Goal: Task Accomplishment & Management: Complete application form

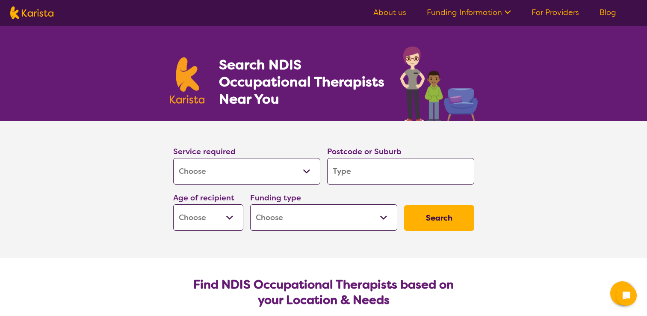
select select "[MEDICAL_DATA]"
click at [359, 176] on input "search" at bounding box center [400, 171] width 147 height 27
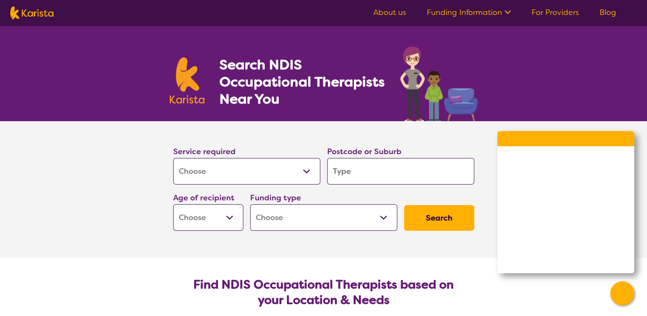
click at [377, 213] on select "Home Care Package (HCP) National Disability Insurance Scheme (NDIS) I don't know" at bounding box center [323, 217] width 147 height 27
select select "NDIS"
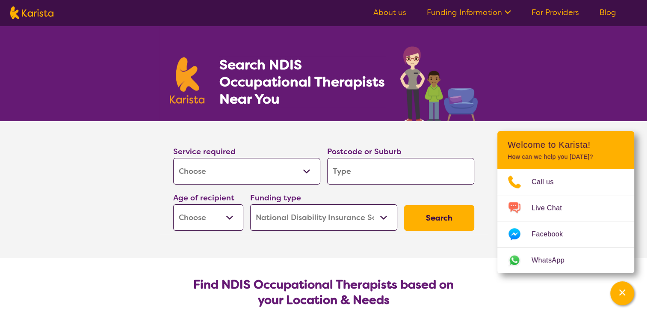
click at [250, 204] on select "Home Care Package (HCP) National Disability Insurance Scheme (NDIS) I don't know" at bounding box center [323, 217] width 147 height 27
select select "NDIS"
click at [346, 173] on input "search" at bounding box center [400, 171] width 147 height 27
click at [334, 170] on input "search" at bounding box center [400, 171] width 147 height 27
type input "4"
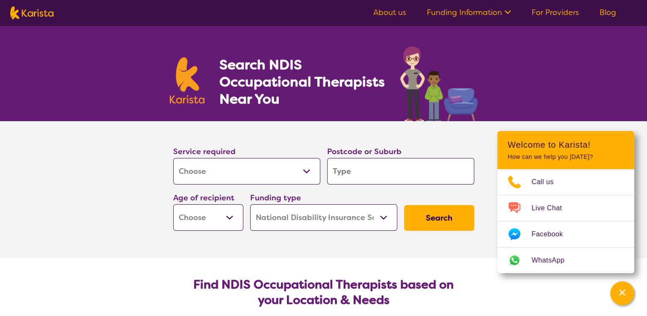
type input "4"
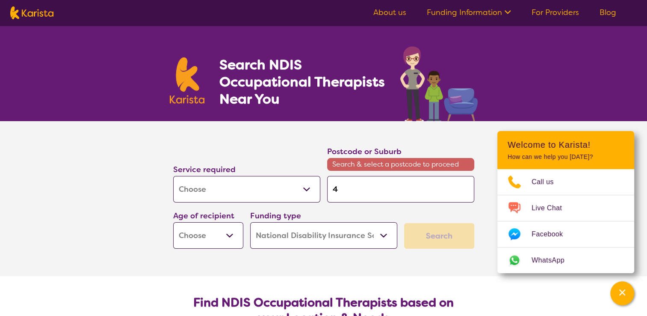
type input "48"
type input "486"
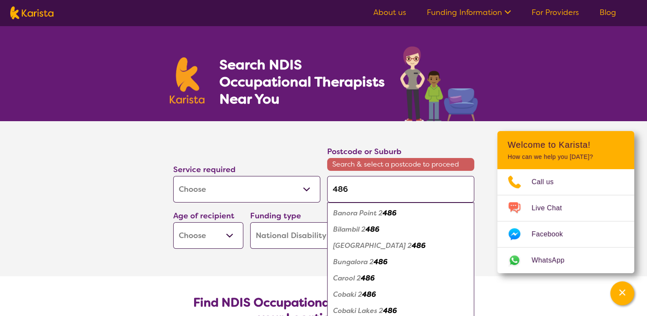
type input "4860"
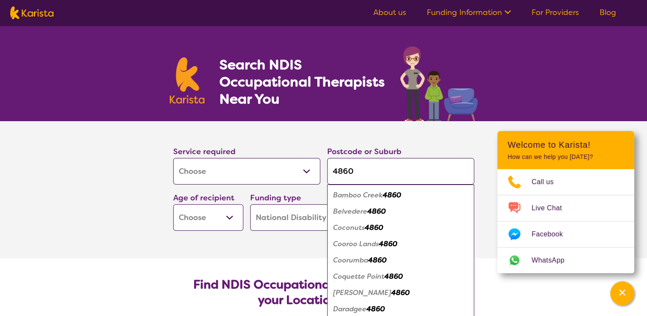
type input "4860"
click at [368, 213] on em "4860" at bounding box center [376, 211] width 18 height 9
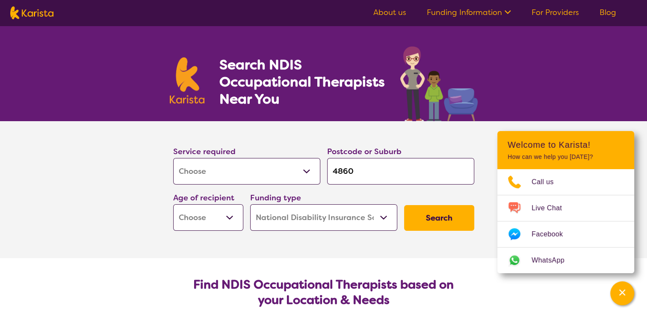
click at [449, 217] on button "Search" at bounding box center [439, 218] width 70 height 26
click at [231, 217] on select "Early Childhood - 0 to 9 Child - 10 to 11 Adolescent - 12 to 17 Adult - 18 to 6…" at bounding box center [208, 217] width 70 height 27
click at [587, 51] on div "Search NDIS Occupational Therapists Near You" at bounding box center [323, 73] width 647 height 95
click at [228, 214] on select "Early Childhood - 0 to 9 Child - 10 to 11 Adolescent - 12 to 17 Adult - 18 to 6…" at bounding box center [208, 217] width 70 height 27
select select "AG"
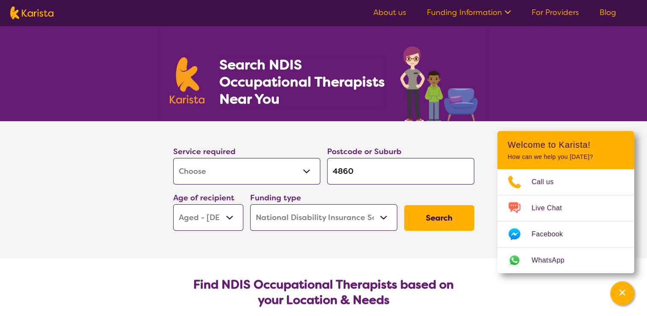
click at [173, 204] on select "Early Childhood - 0 to 9 Child - 10 to 11 Adolescent - 12 to 17 Adult - 18 to 6…" at bounding box center [208, 217] width 70 height 27
select select "AG"
click at [438, 221] on button "Search" at bounding box center [439, 218] width 70 height 26
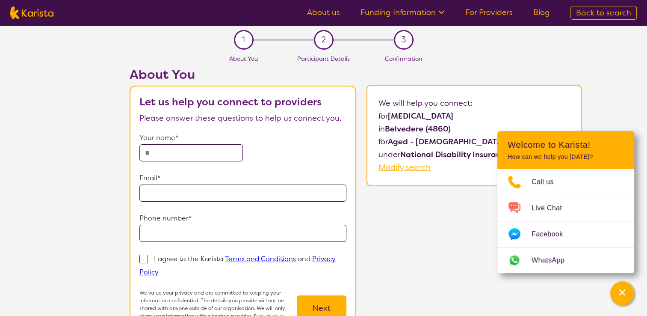
select select "[MEDICAL_DATA]"
select select "AG"
select select "NDIS"
select select "[MEDICAL_DATA]"
select select "AG"
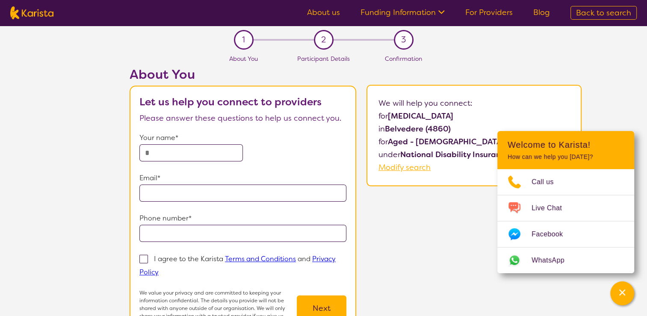
select select "NDIS"
